Goal: Task Accomplishment & Management: Manage account settings

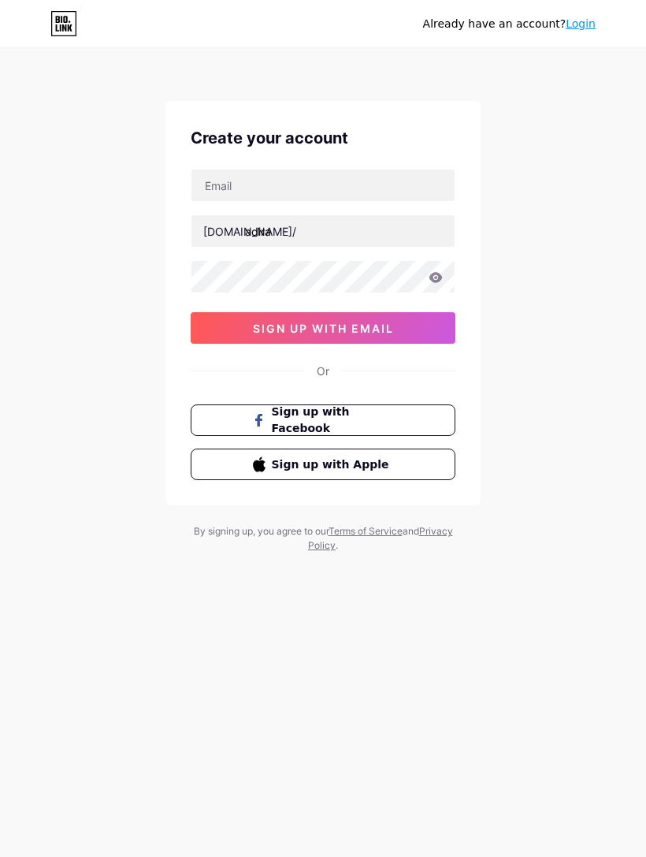
click at [363, 194] on input "text" at bounding box center [323, 185] width 263 height 32
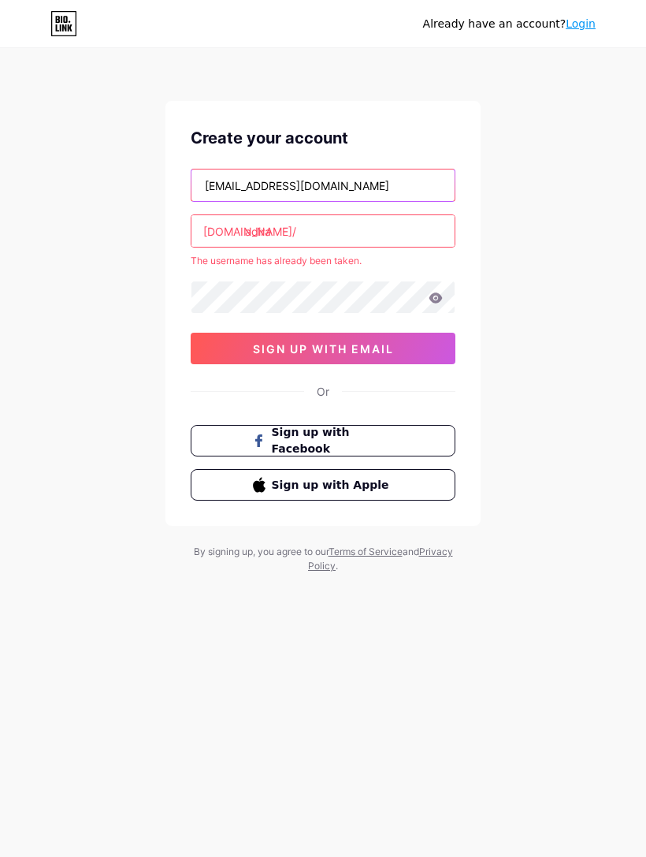
type input "[EMAIL_ADDRESS][DOMAIN_NAME]"
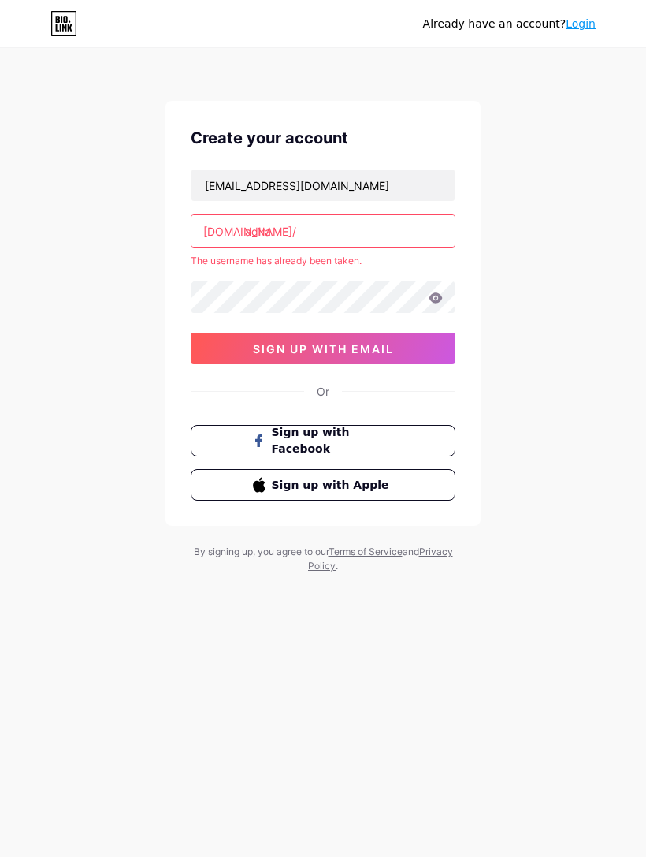
click at [351, 228] on input "adira" at bounding box center [323, 231] width 263 height 32
type input "a"
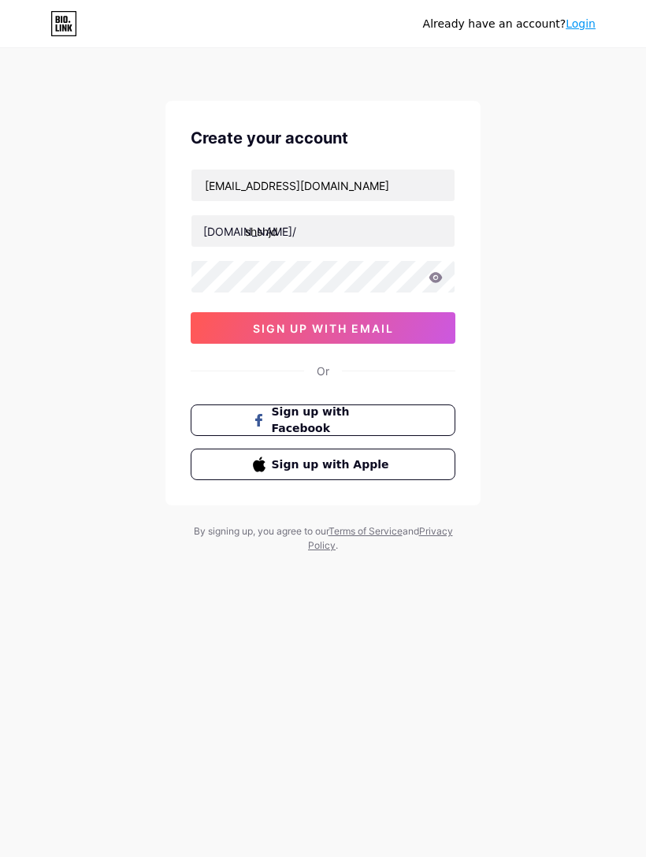
click at [530, 395] on div "Already have an account? Login Create your account [EMAIL_ADDRESS][DOMAIN_NAME]…" at bounding box center [323, 301] width 646 height 603
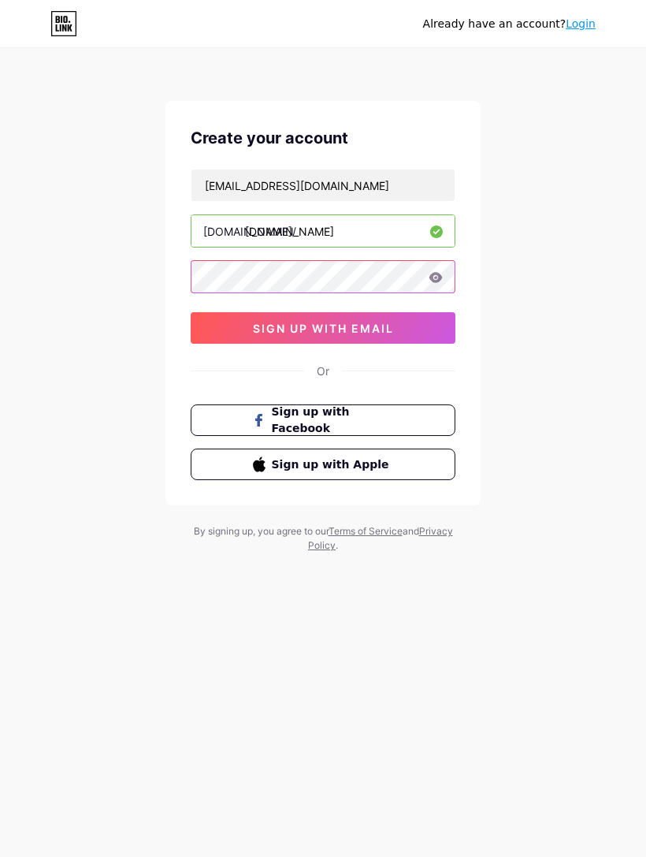
type input "[EMAIL_ADDRESS][DOMAIN_NAME]"
click at [422, 329] on button "sign up with email" at bounding box center [323, 328] width 265 height 32
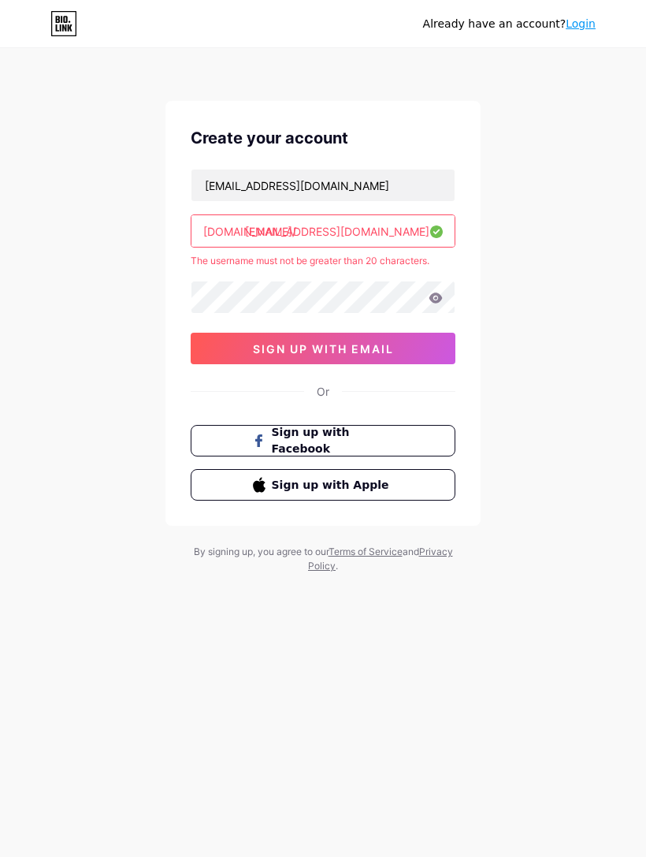
click at [434, 298] on icon at bounding box center [436, 297] width 13 height 10
click at [441, 298] on icon at bounding box center [436, 297] width 13 height 10
click at [408, 348] on button "sign up with email" at bounding box center [323, 349] width 265 height 32
click at [423, 357] on button "sign up with email" at bounding box center [323, 349] width 265 height 32
click at [373, 486] on span "Sign up with Apple" at bounding box center [333, 485] width 122 height 17
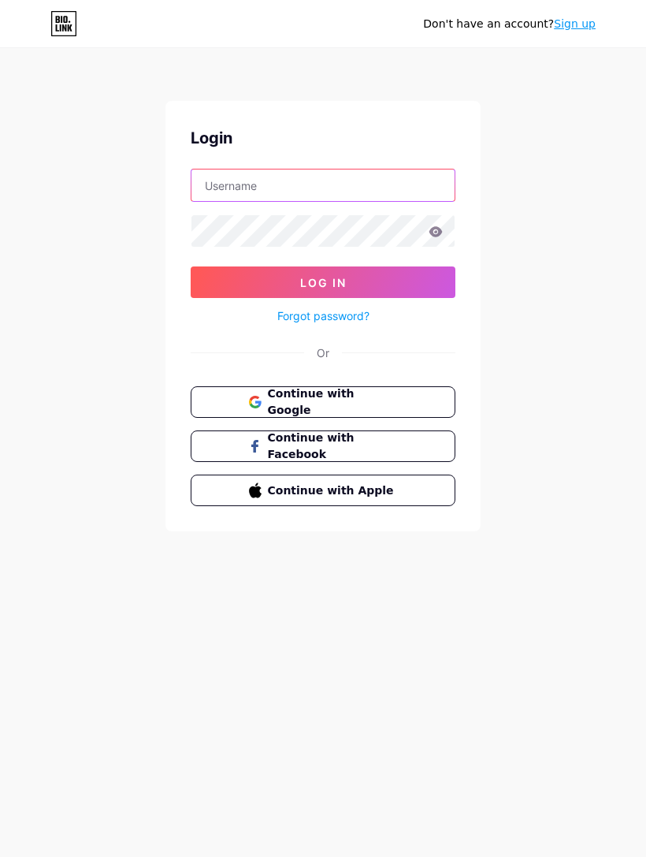
click at [353, 183] on input "text" at bounding box center [323, 185] width 263 height 32
click at [355, 177] on input "Ahaw" at bounding box center [323, 185] width 263 height 32
click at [348, 192] on input "Ahaw" at bounding box center [323, 185] width 263 height 32
type input "A"
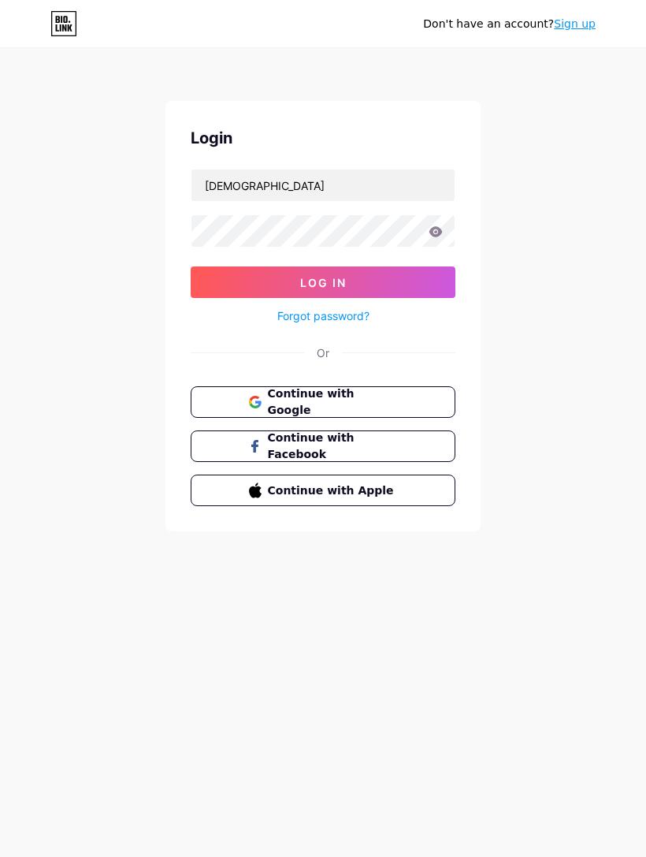
click at [375, 292] on button "Log In" at bounding box center [323, 282] width 265 height 32
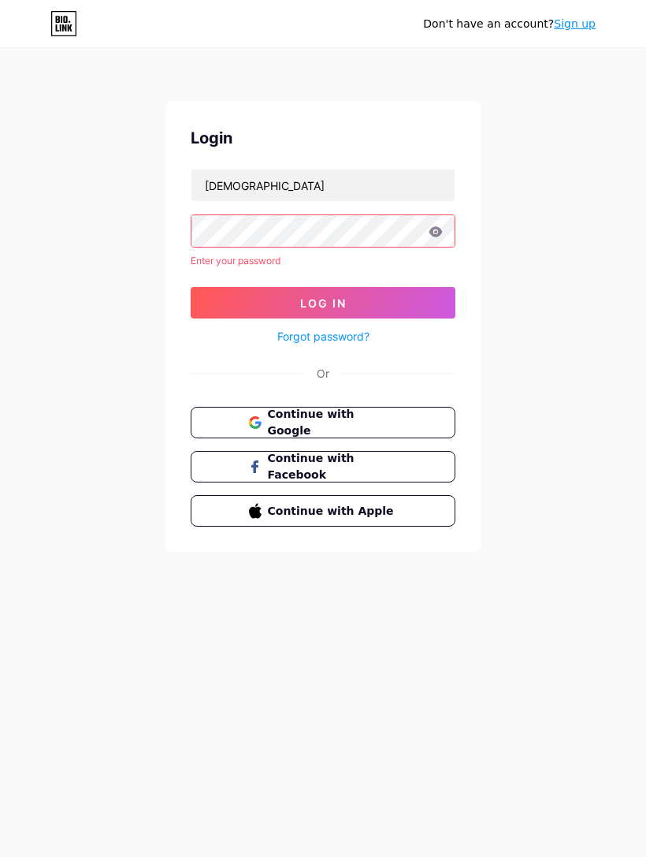
click at [402, 304] on button "Log In" at bounding box center [323, 303] width 265 height 32
type input "adira_eliz"
click at [435, 236] on icon at bounding box center [436, 231] width 13 height 10
click at [433, 231] on icon at bounding box center [436, 231] width 13 height 10
click at [439, 299] on button "Log In" at bounding box center [323, 303] width 265 height 32
